Goal: Task Accomplishment & Management: Manage account settings

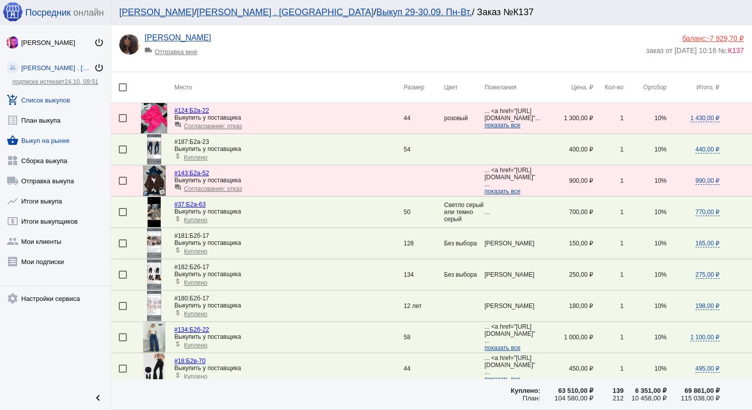
click at [48, 140] on link "shopping_basket Выкуп на рынке" at bounding box center [55, 138] width 111 height 20
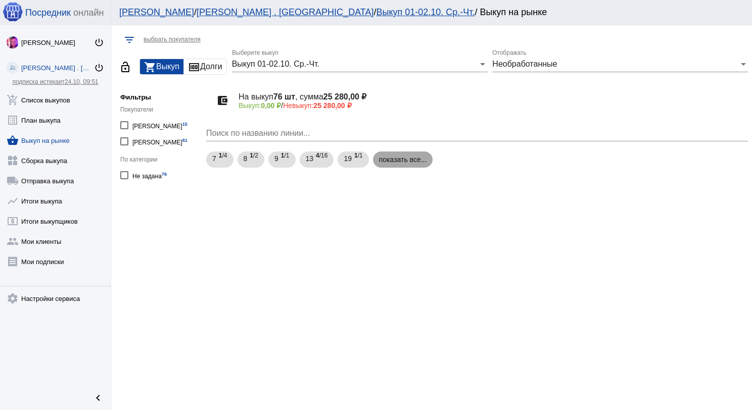
click at [412, 161] on mat-chip "показать все..." at bounding box center [403, 160] width 60 height 16
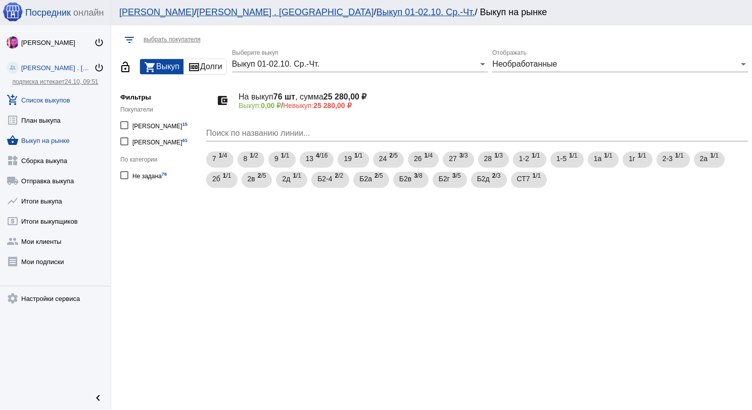
click at [60, 98] on link "add_shopping_cart Список выкупов" at bounding box center [55, 98] width 111 height 20
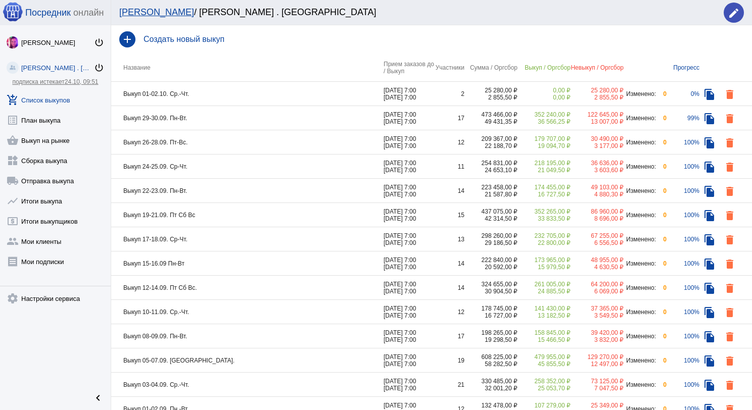
click at [232, 93] on td "Выкуп 01-02.10. Ср.-Чт." at bounding box center [247, 94] width 272 height 24
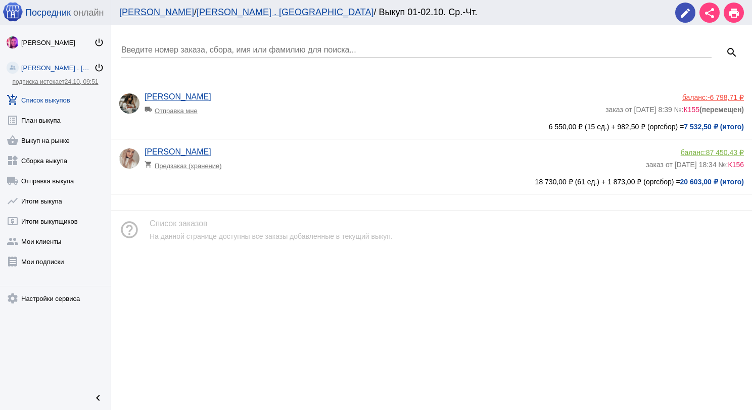
click at [703, 95] on div "баланс: -6 798,71 ₽" at bounding box center [674, 97] width 138 height 8
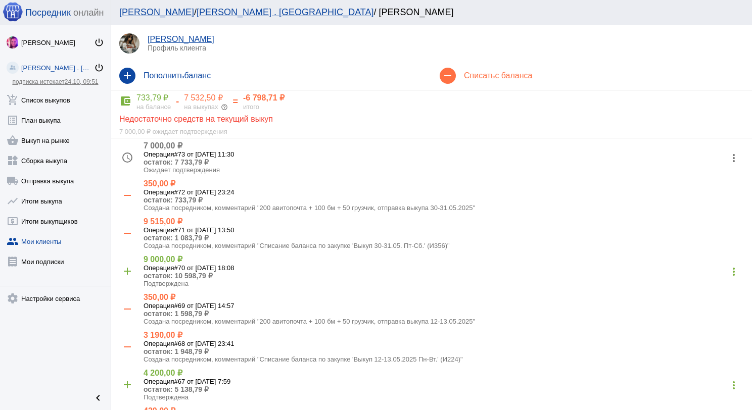
click at [725, 153] on mat-icon "more_vert" at bounding box center [733, 158] width 16 height 16
click at [707, 206] on button "check Подтвердить" at bounding box center [693, 208] width 85 height 24
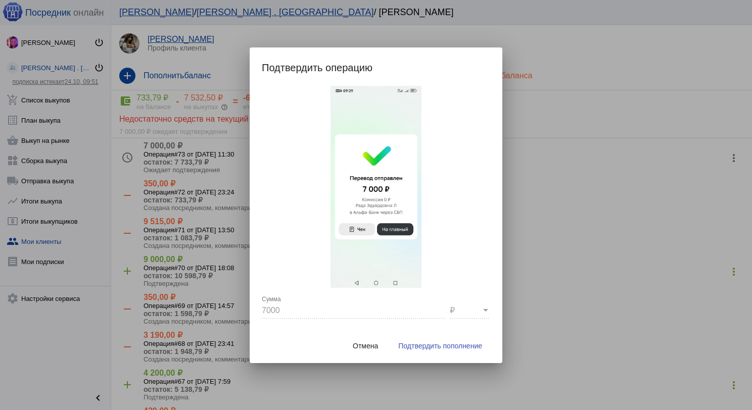
click at [461, 345] on span "Подтвердить пополнение" at bounding box center [440, 346] width 84 height 8
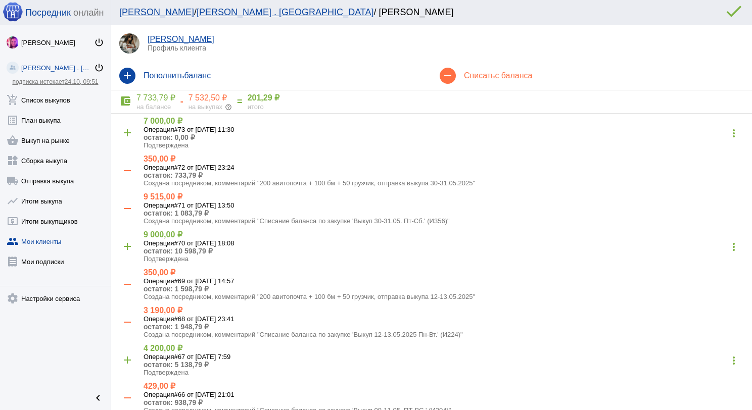
click at [196, 105] on div "на выкупах help_outline" at bounding box center [209, 107] width 43 height 8
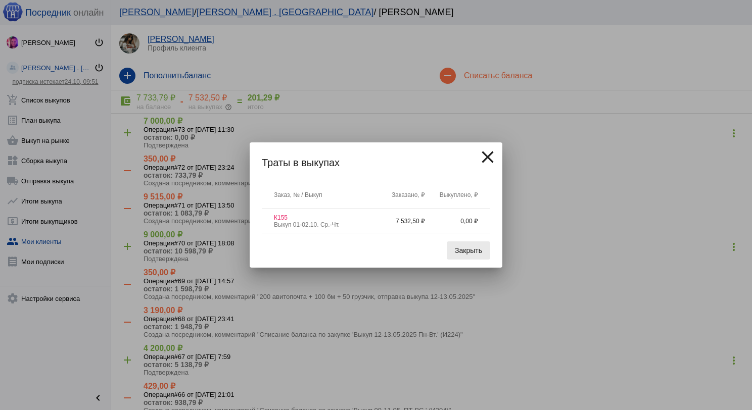
click at [483, 251] on button "Закрыть" at bounding box center [468, 250] width 43 height 18
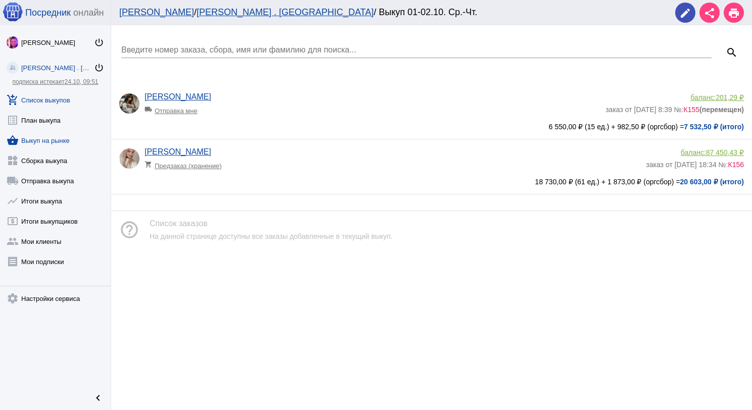
click at [67, 141] on link "shopping_basket Выкуп на рынке" at bounding box center [55, 138] width 111 height 20
